Goal: Use online tool/utility

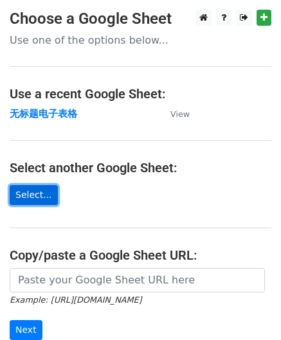
click at [38, 200] on link "Select..." at bounding box center [34, 195] width 48 height 20
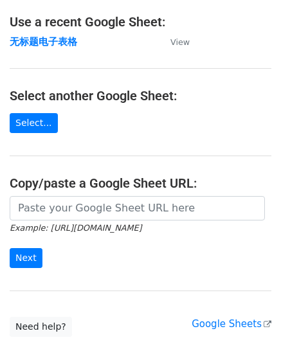
scroll to position [78, 0]
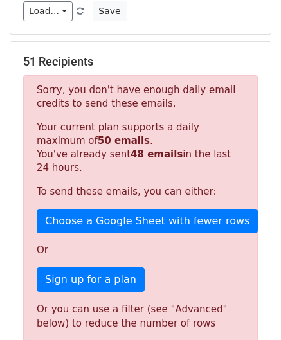
scroll to position [202, 0]
